Goal: Task Accomplishment & Management: Manage account settings

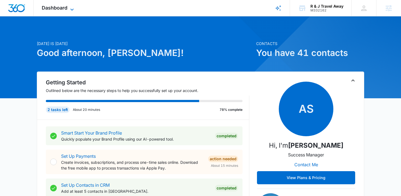
click at [67, 10] on span "Dashboard" at bounding box center [55, 8] width 26 height 6
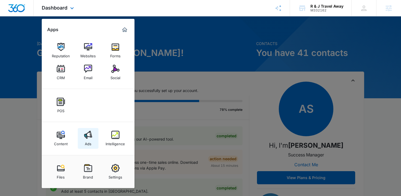
click at [88, 138] on img at bounding box center [88, 135] width 8 height 8
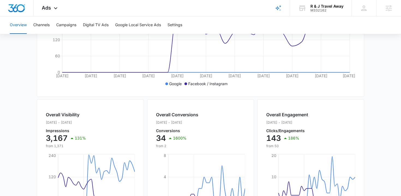
scroll to position [103, 0]
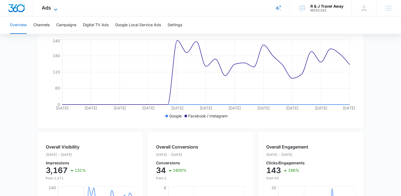
click at [44, 10] on span "Ads" at bounding box center [46, 8] width 9 height 6
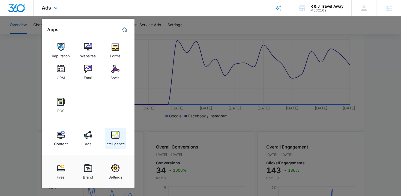
click at [107, 142] on div "Intelligence" at bounding box center [115, 142] width 19 height 7
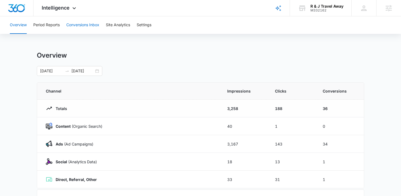
click at [79, 25] on button "Conversions Inbox" at bounding box center [82, 24] width 33 height 17
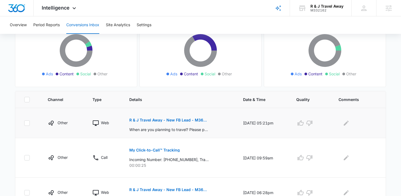
scroll to position [63, 0]
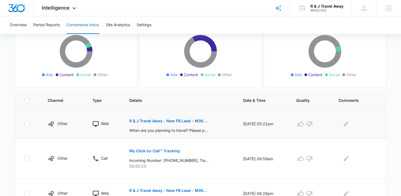
click at [149, 120] on p "R & J Travel Away - New FB Lead - M360 Notification" at bounding box center [168, 121] width 79 height 4
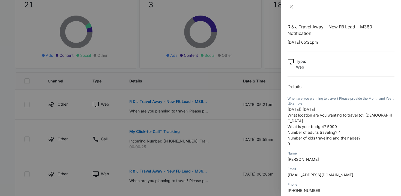
scroll to position [83, 0]
click at [152, 131] on div at bounding box center [200, 98] width 401 height 196
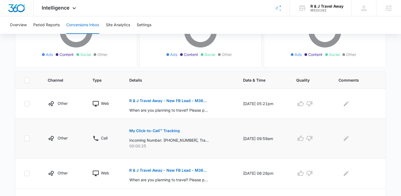
click at [152, 131] on p "My Click-to-Call™ Tracking" at bounding box center [154, 131] width 50 height 4
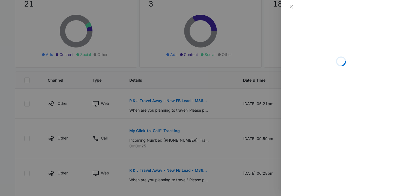
click at [161, 171] on div at bounding box center [200, 98] width 401 height 196
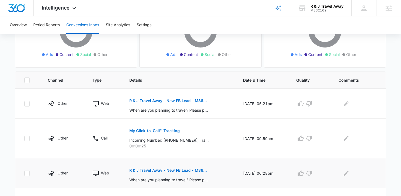
click at [167, 168] on p "R & J Travel Away - New FB Lead - M360 Notification" at bounding box center [168, 170] width 79 height 4
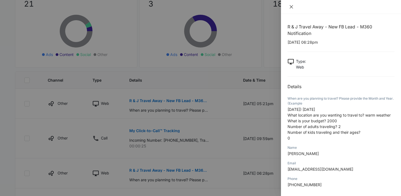
click at [292, 8] on icon "close" at bounding box center [291, 7] width 4 height 4
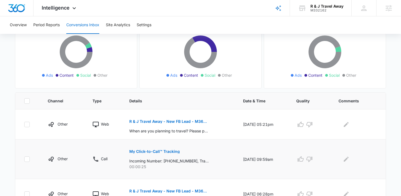
scroll to position [0, 0]
